Goal: Task Accomplishment & Management: Use online tool/utility

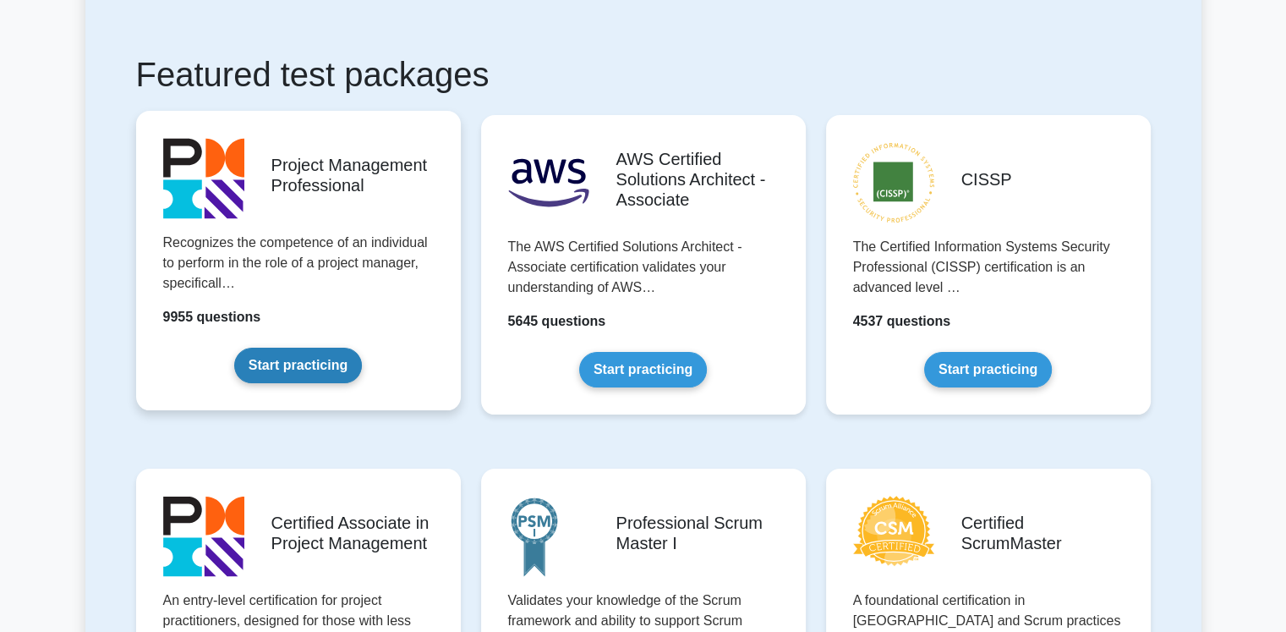
scroll to position [338, 0]
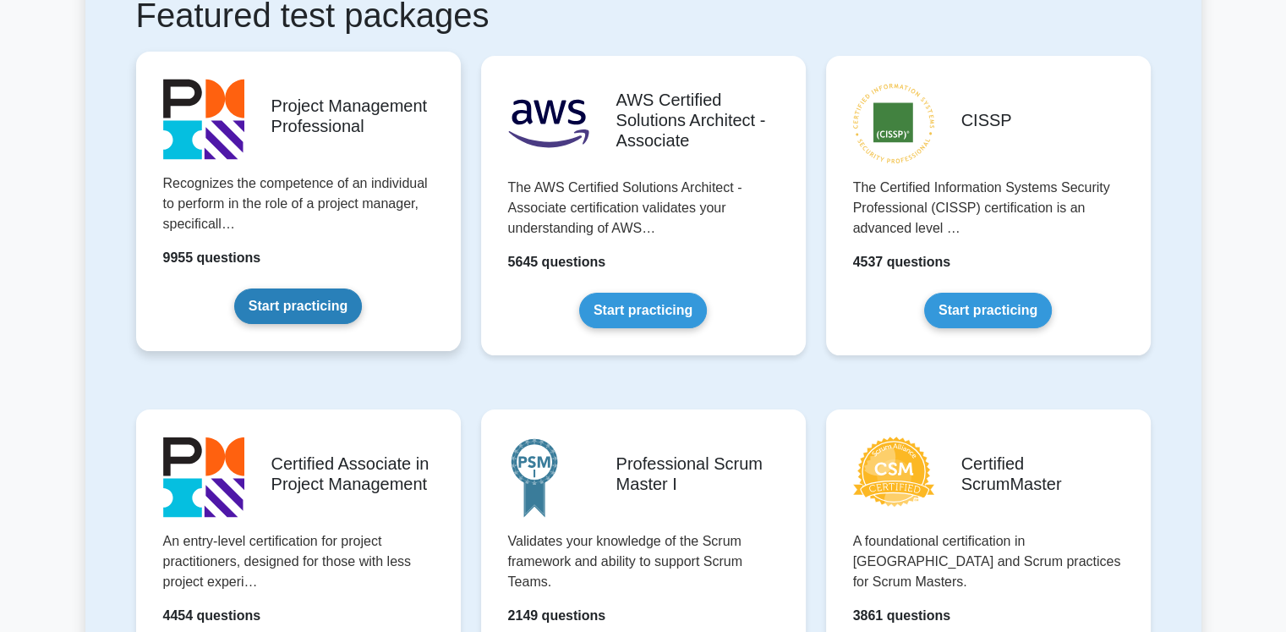
click at [296, 302] on link "Start practicing" at bounding box center [298, 306] width 128 height 36
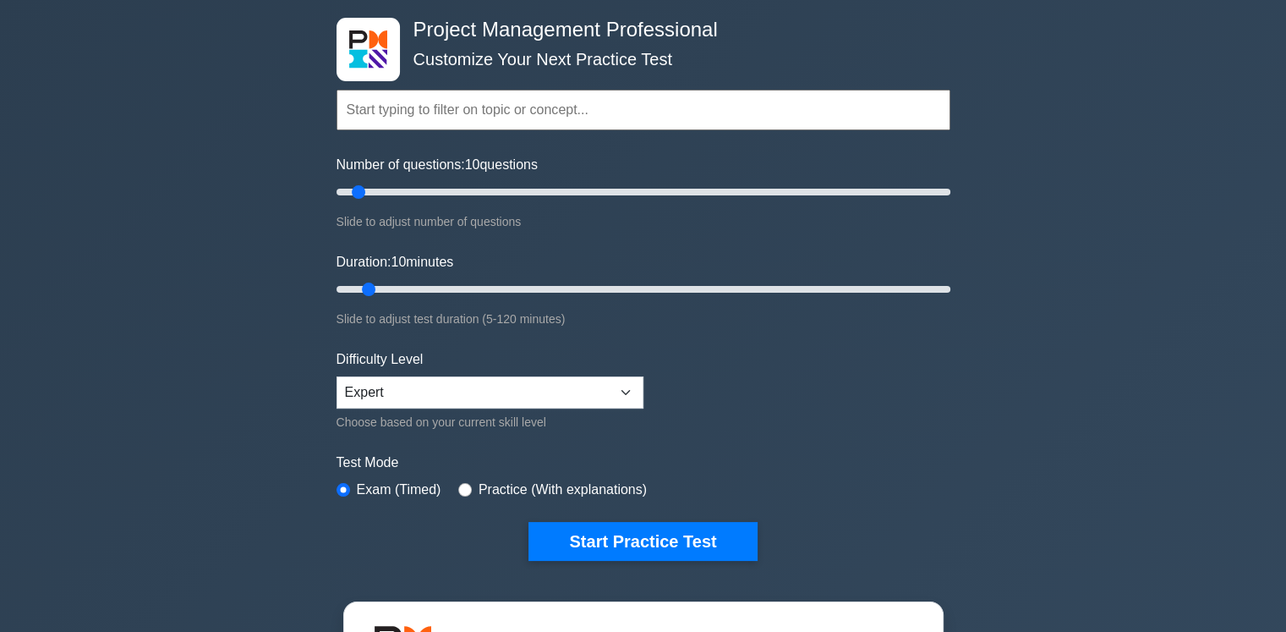
scroll to position [169, 0]
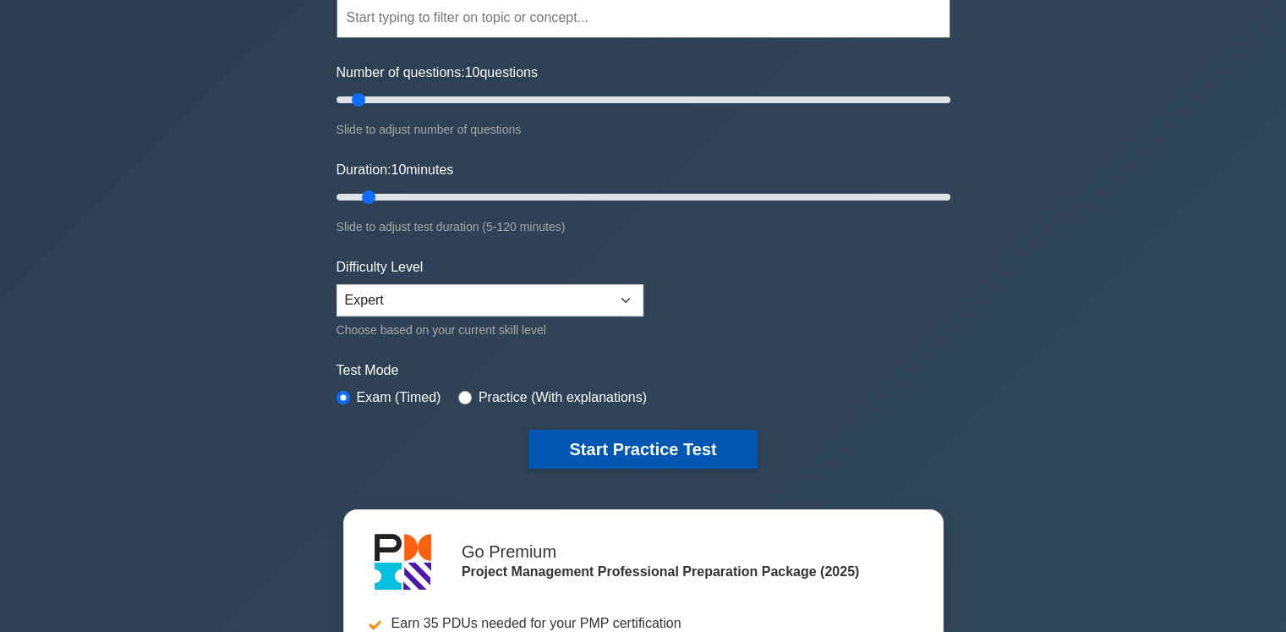
click at [622, 451] on button "Start Practice Test" at bounding box center [642, 449] width 228 height 39
